Goal: Go to known website: Go to known website

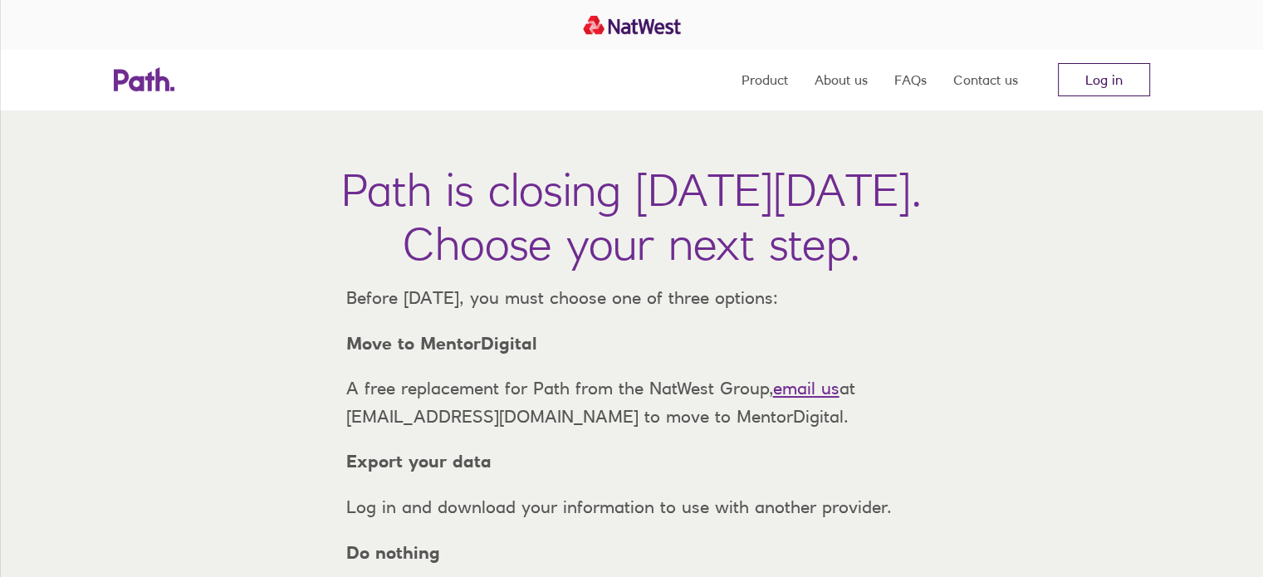
click at [1095, 80] on link "Log in" at bounding box center [1104, 79] width 92 height 33
click at [1069, 88] on link "Log in" at bounding box center [1104, 79] width 92 height 33
